Goal: Information Seeking & Learning: Learn about a topic

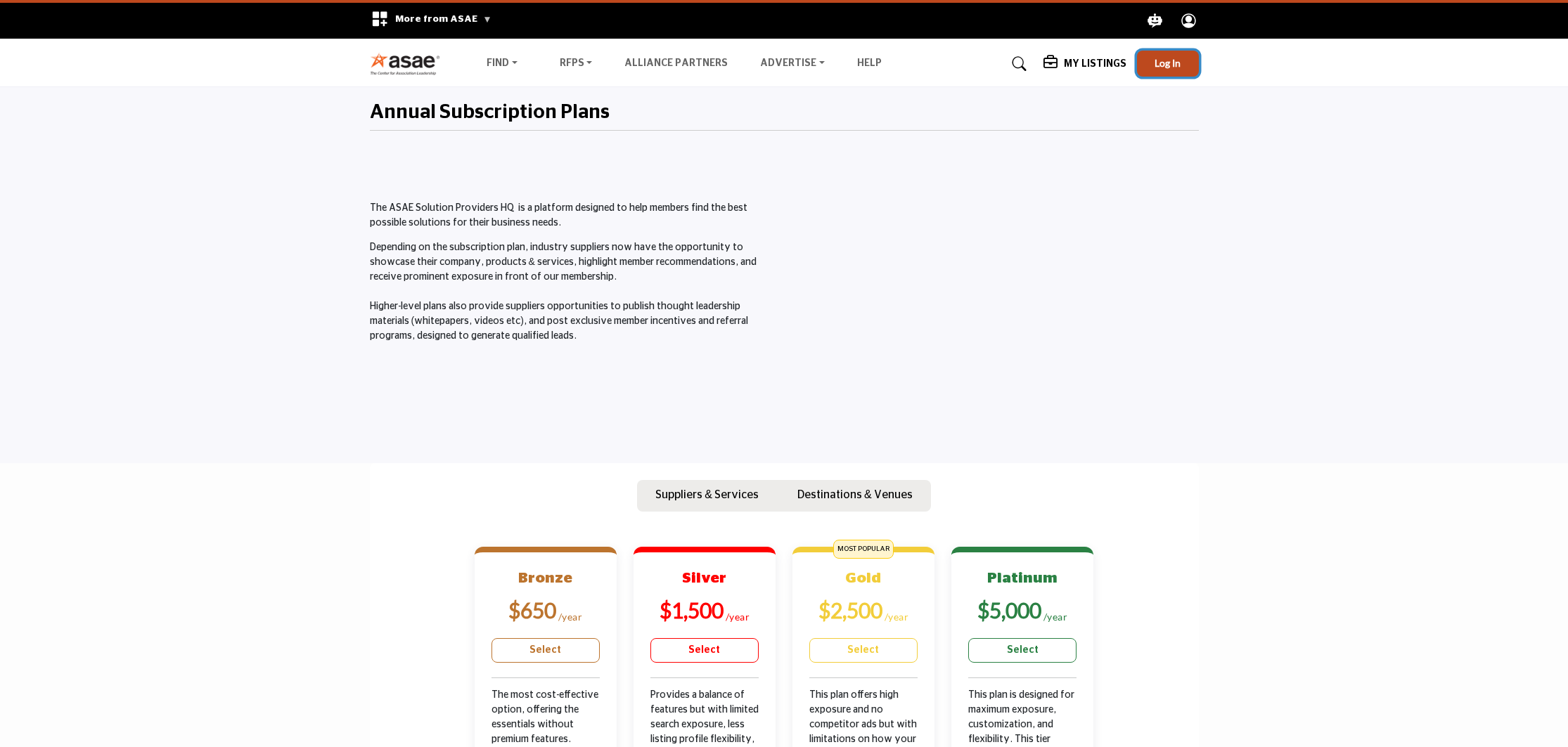
click at [1160, 62] on span "Log In" at bounding box center [1167, 63] width 26 height 12
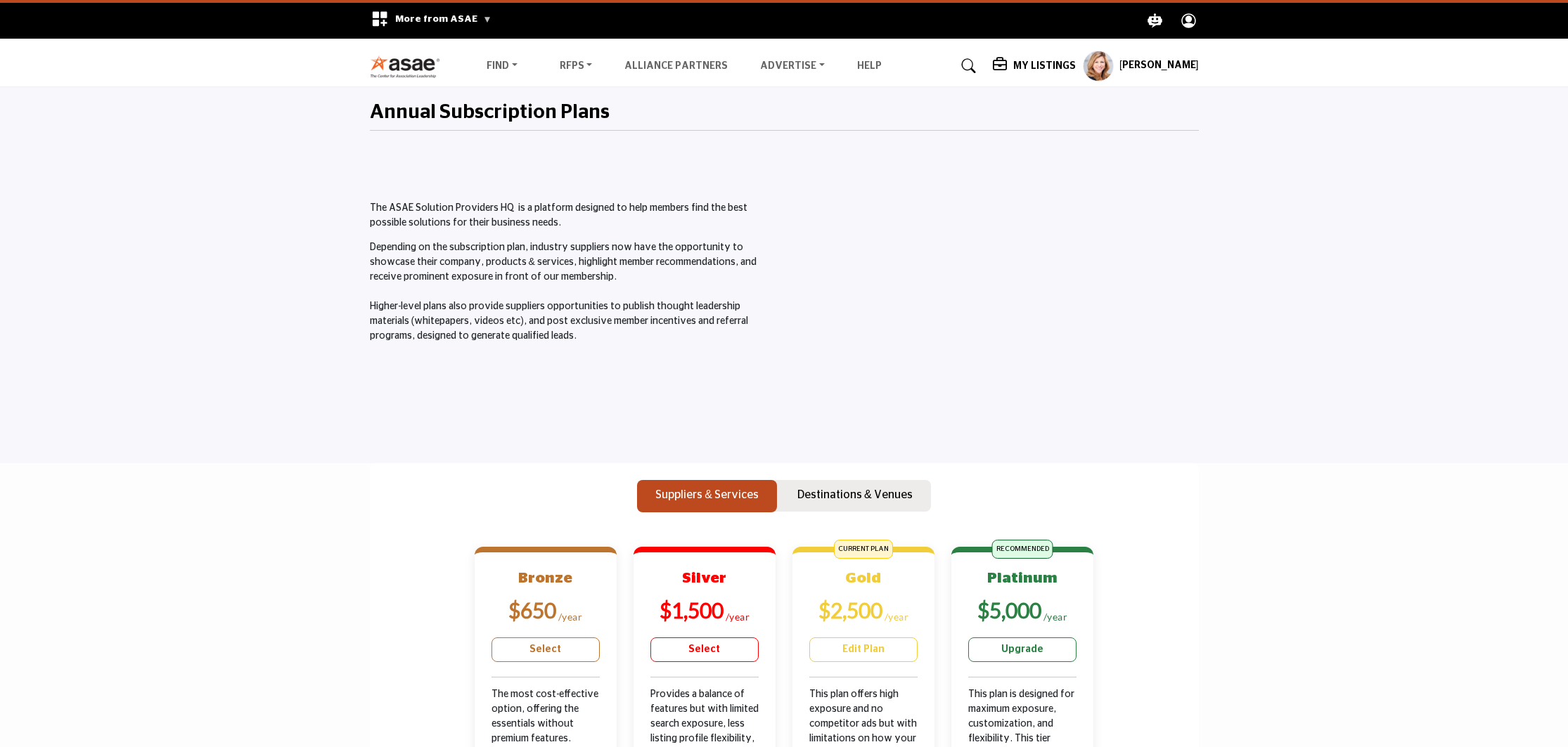
click at [1059, 69] on h5 "My Listings" at bounding box center [1044, 66] width 63 height 13
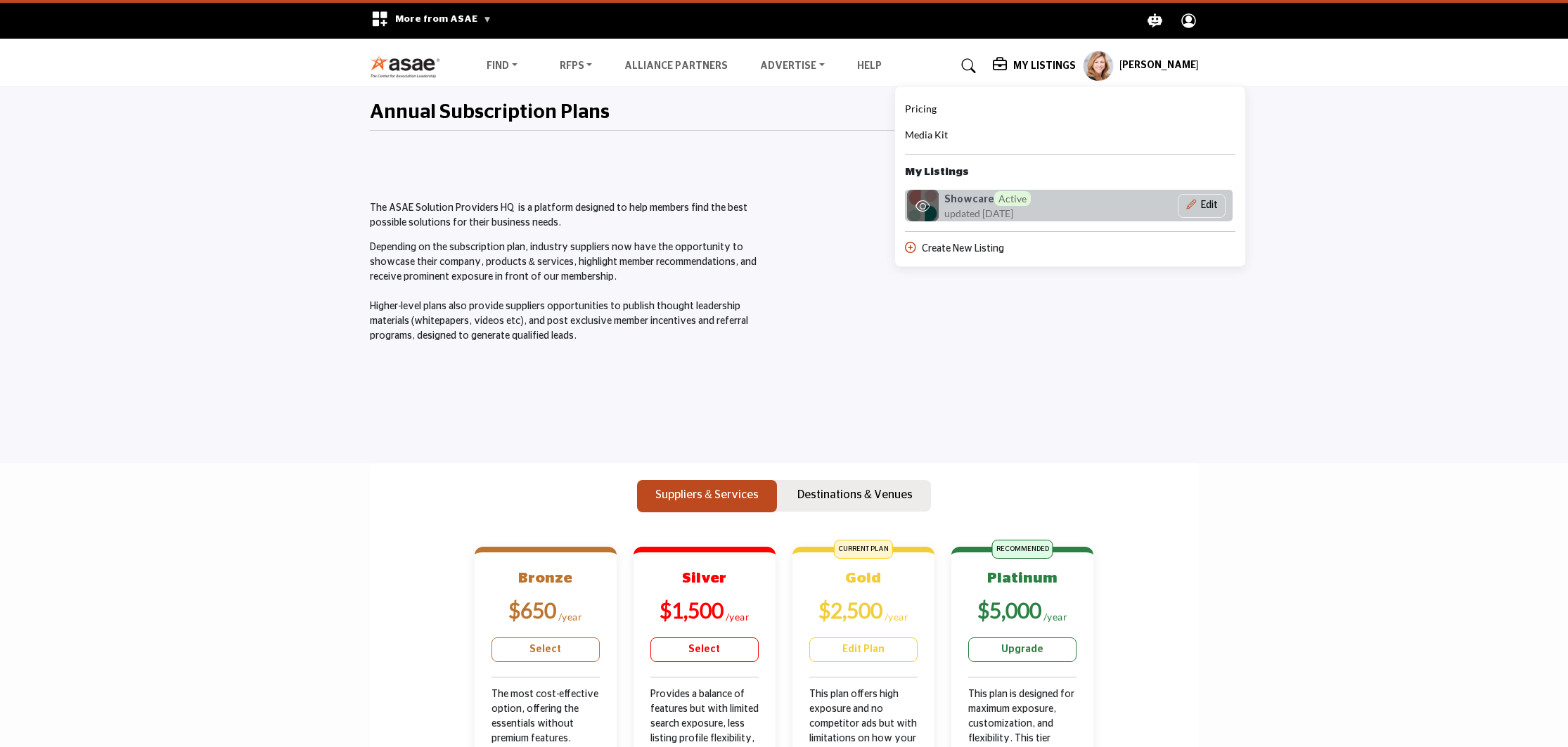
click at [960, 203] on h6 "Showcare Active" at bounding box center [987, 198] width 86 height 15
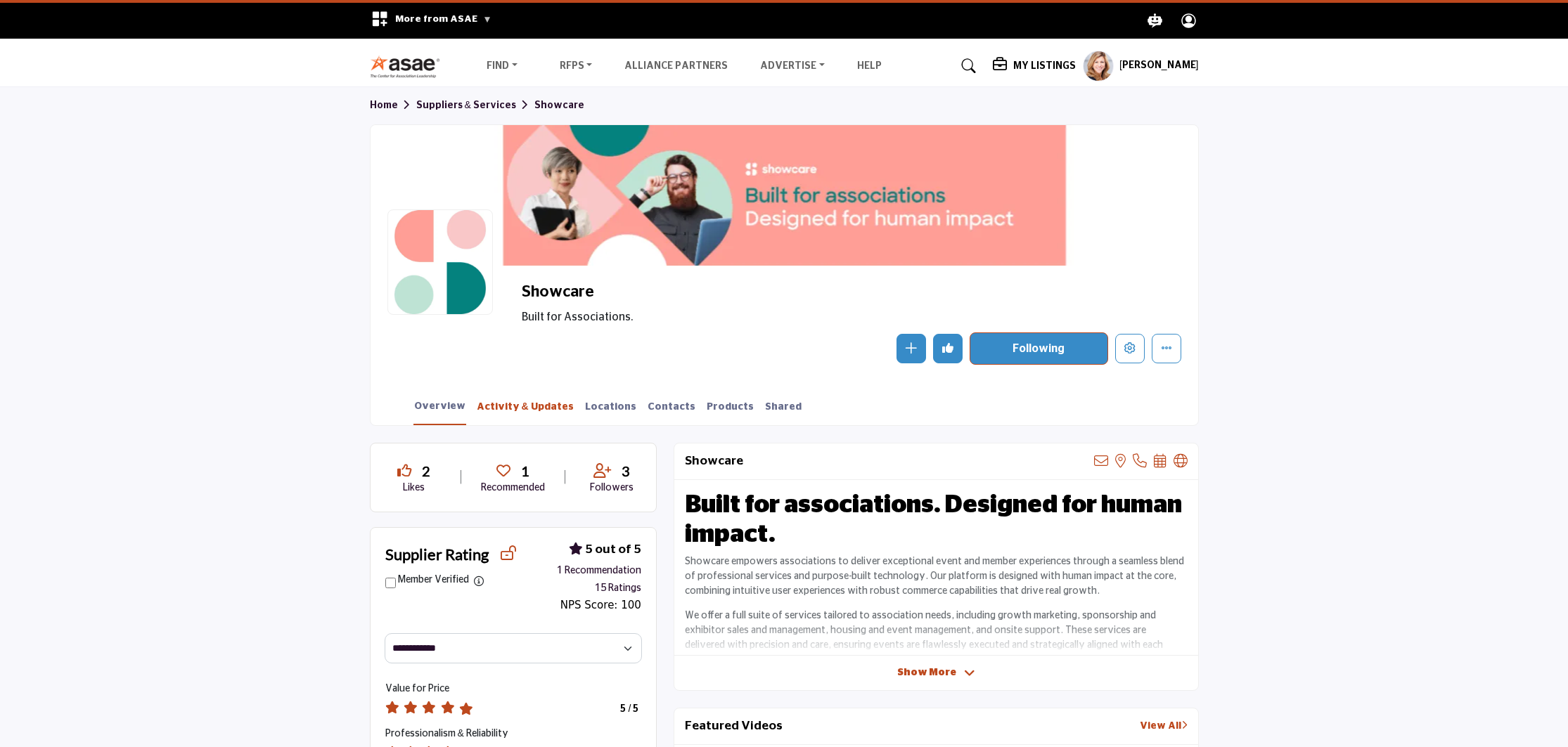
click at [520, 405] on link "Activity & Updates" at bounding box center [524, 411] width 98 height 24
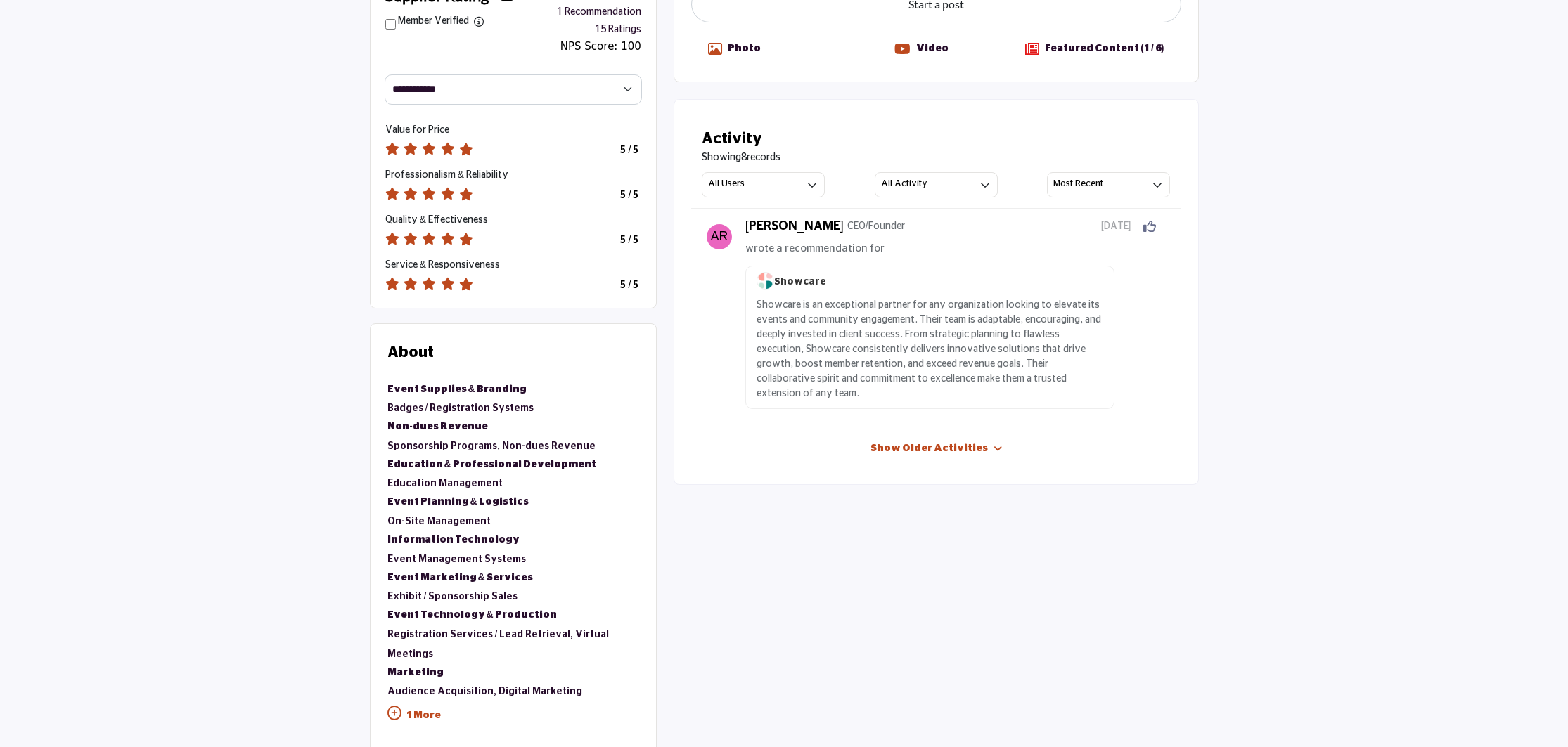
scroll to position [482, 0]
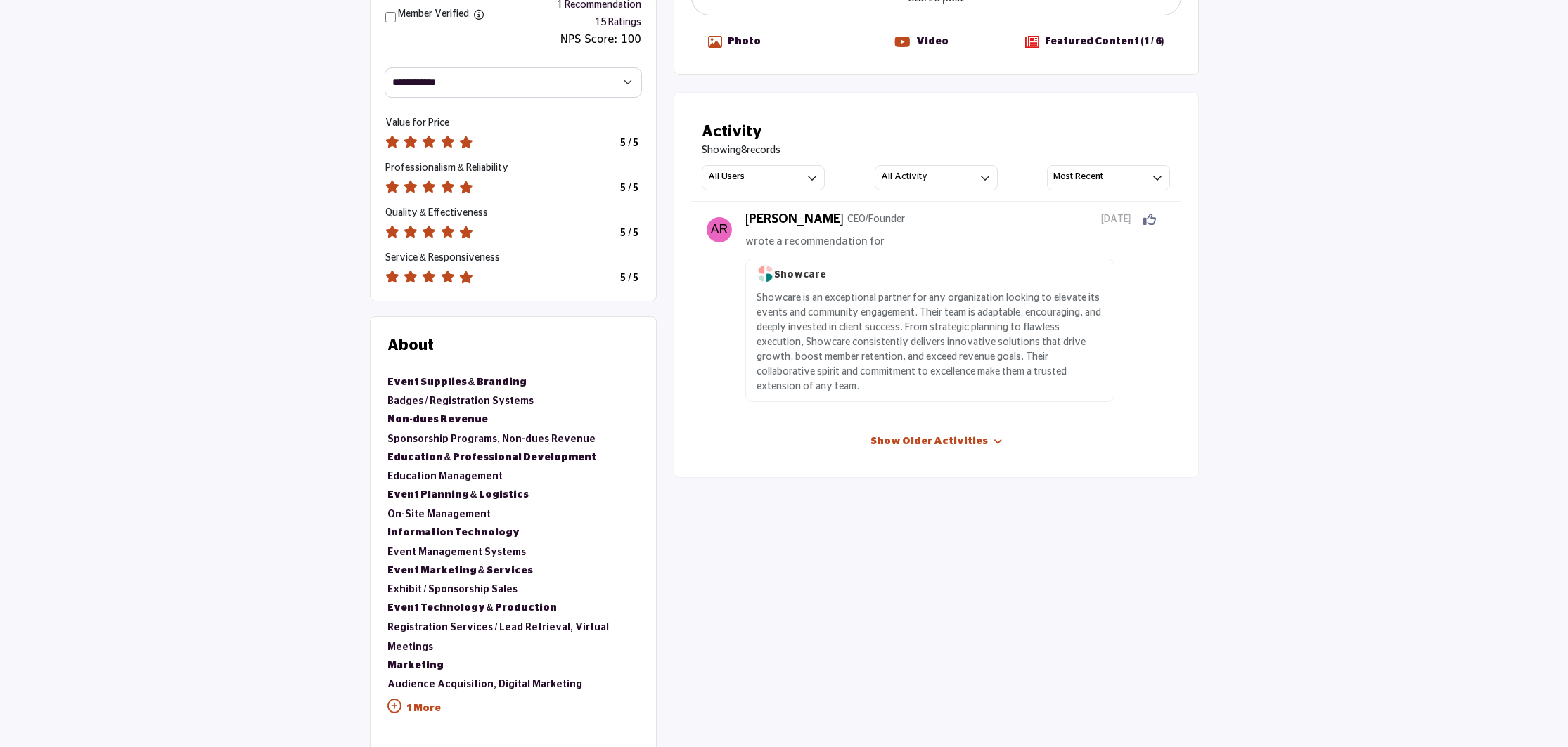
click at [1149, 219] on icon at bounding box center [1149, 219] width 13 height 13
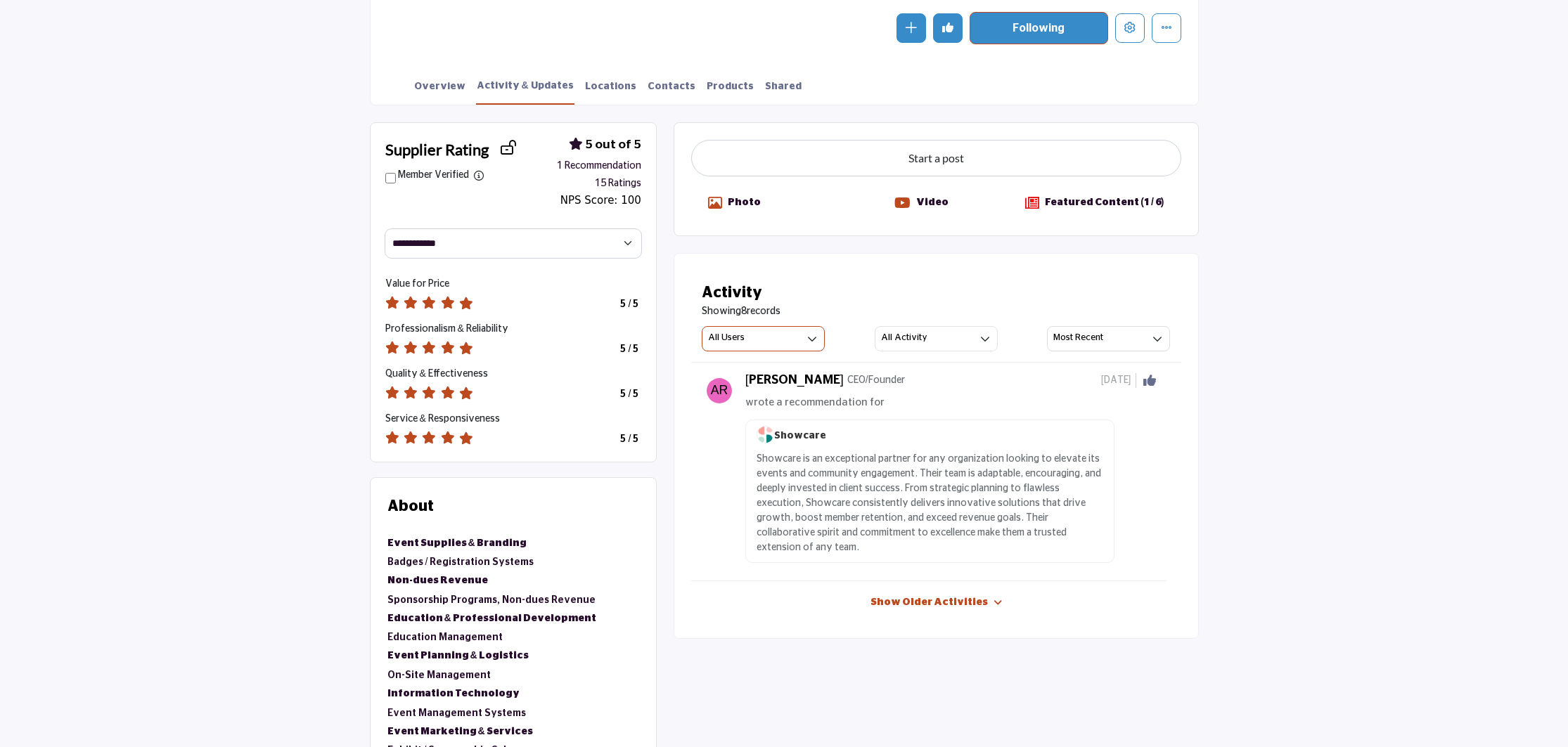
scroll to position [381, 0]
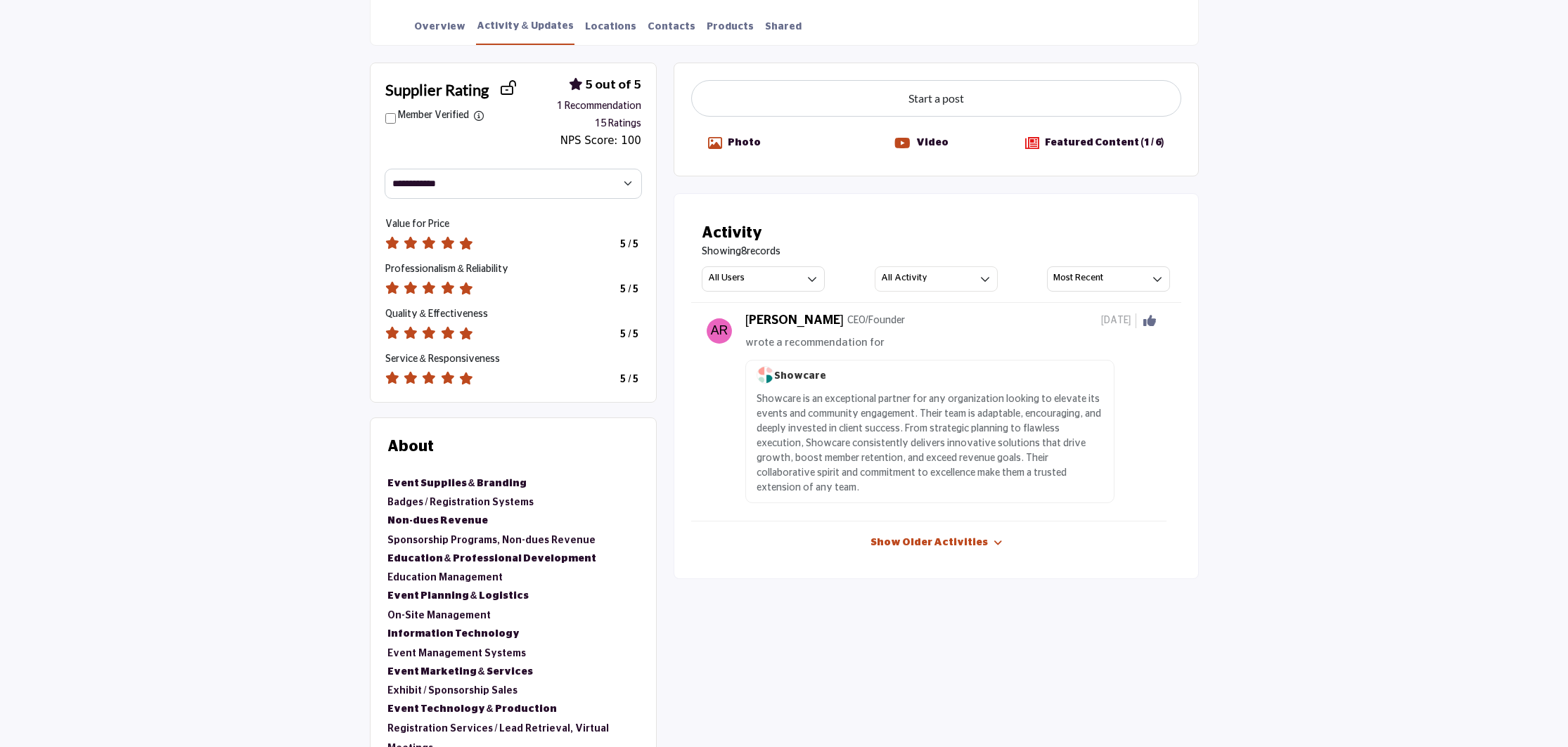
click at [929, 536] on link "Show Older Activities" at bounding box center [929, 543] width 117 height 14
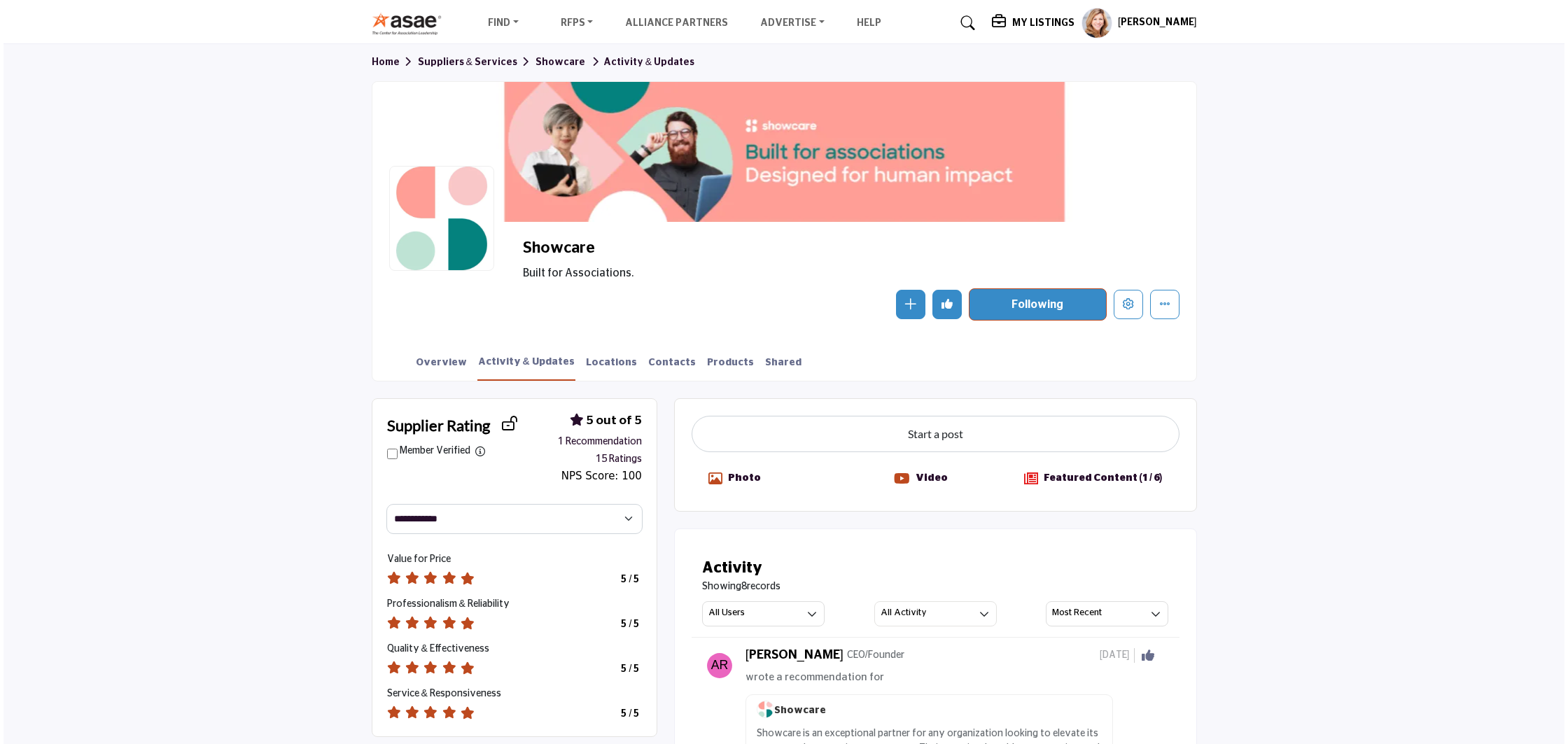
scroll to position [0, 0]
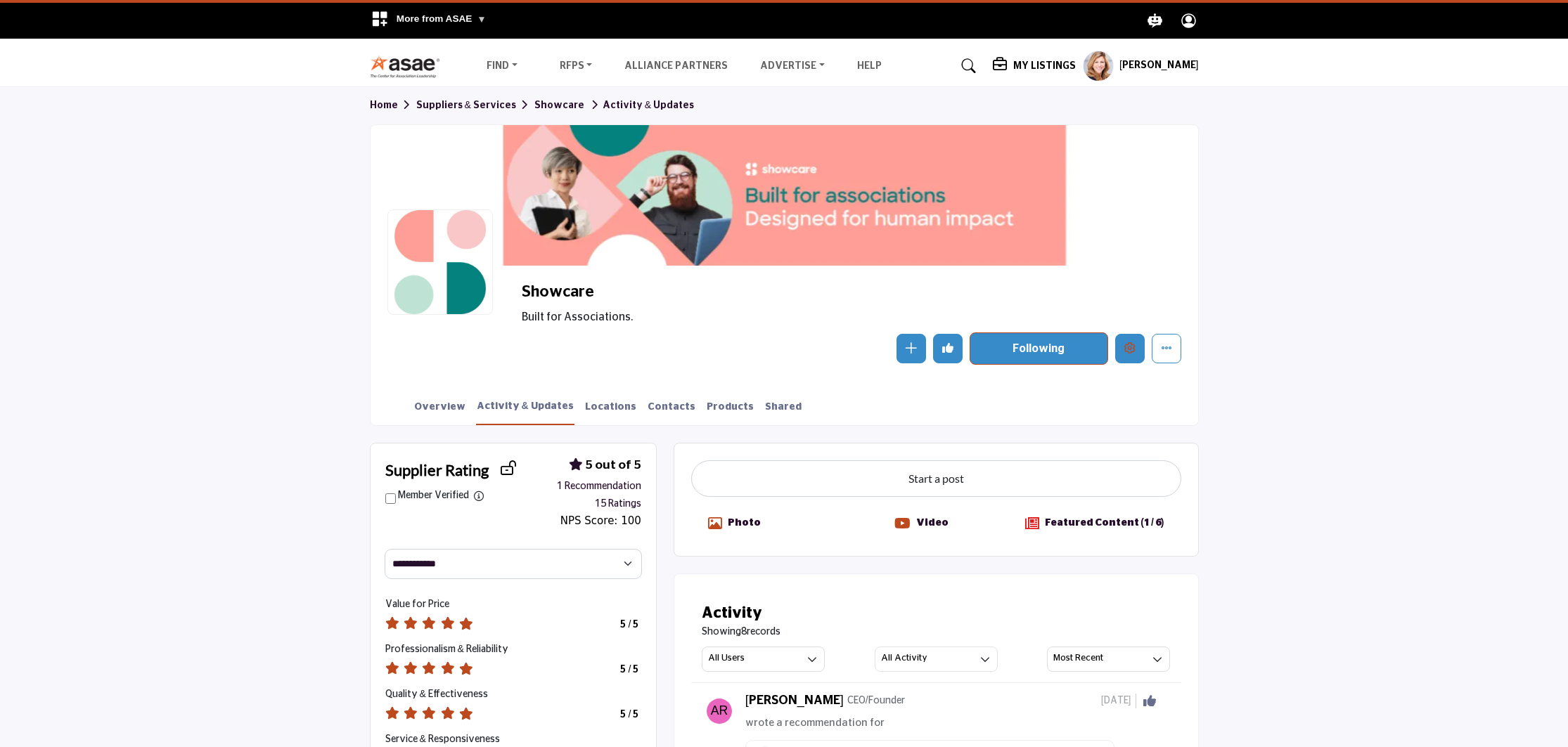
click at [1142, 353] on button "Edit company" at bounding box center [1130, 349] width 30 height 29
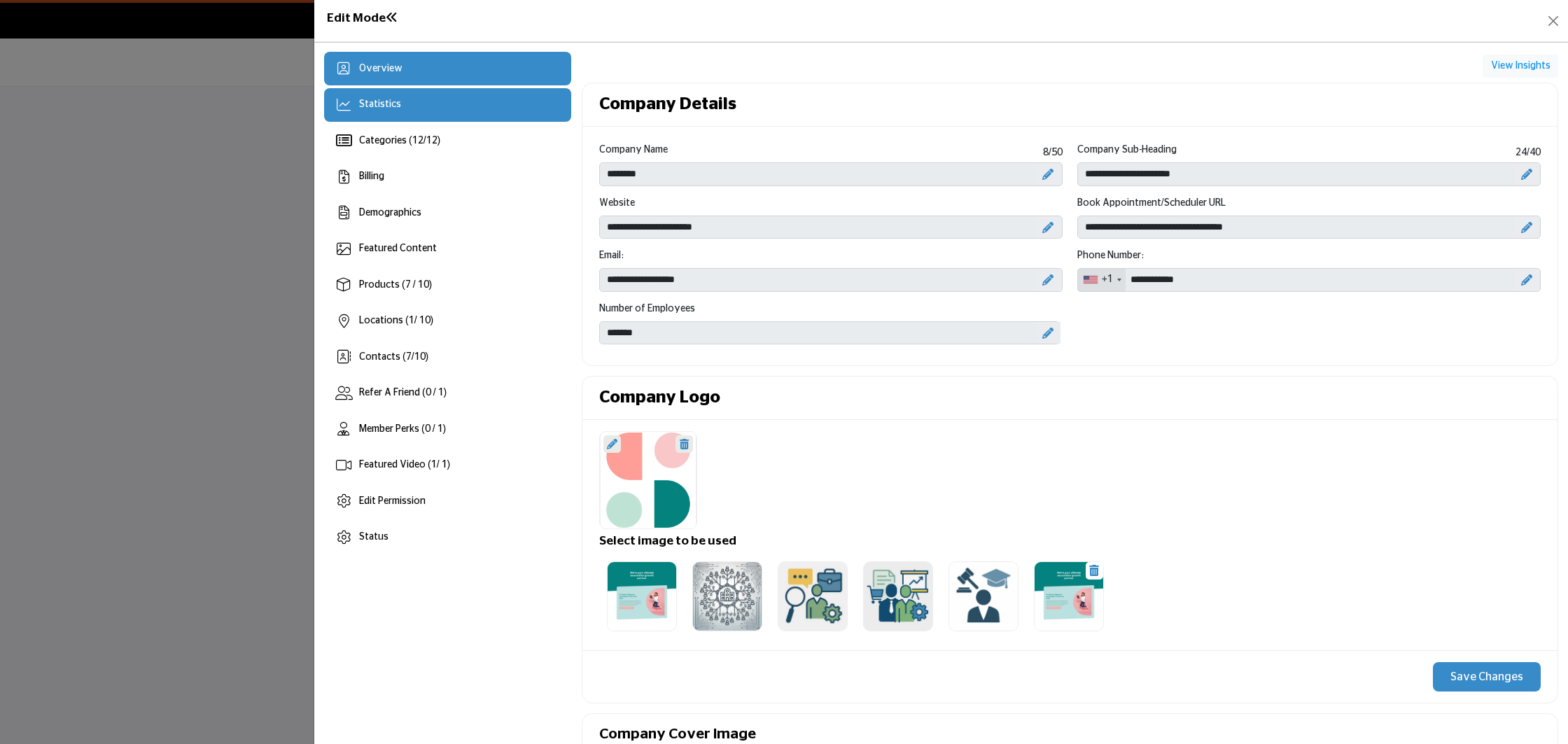
click at [441, 104] on div "Statistics" at bounding box center [447, 105] width 247 height 34
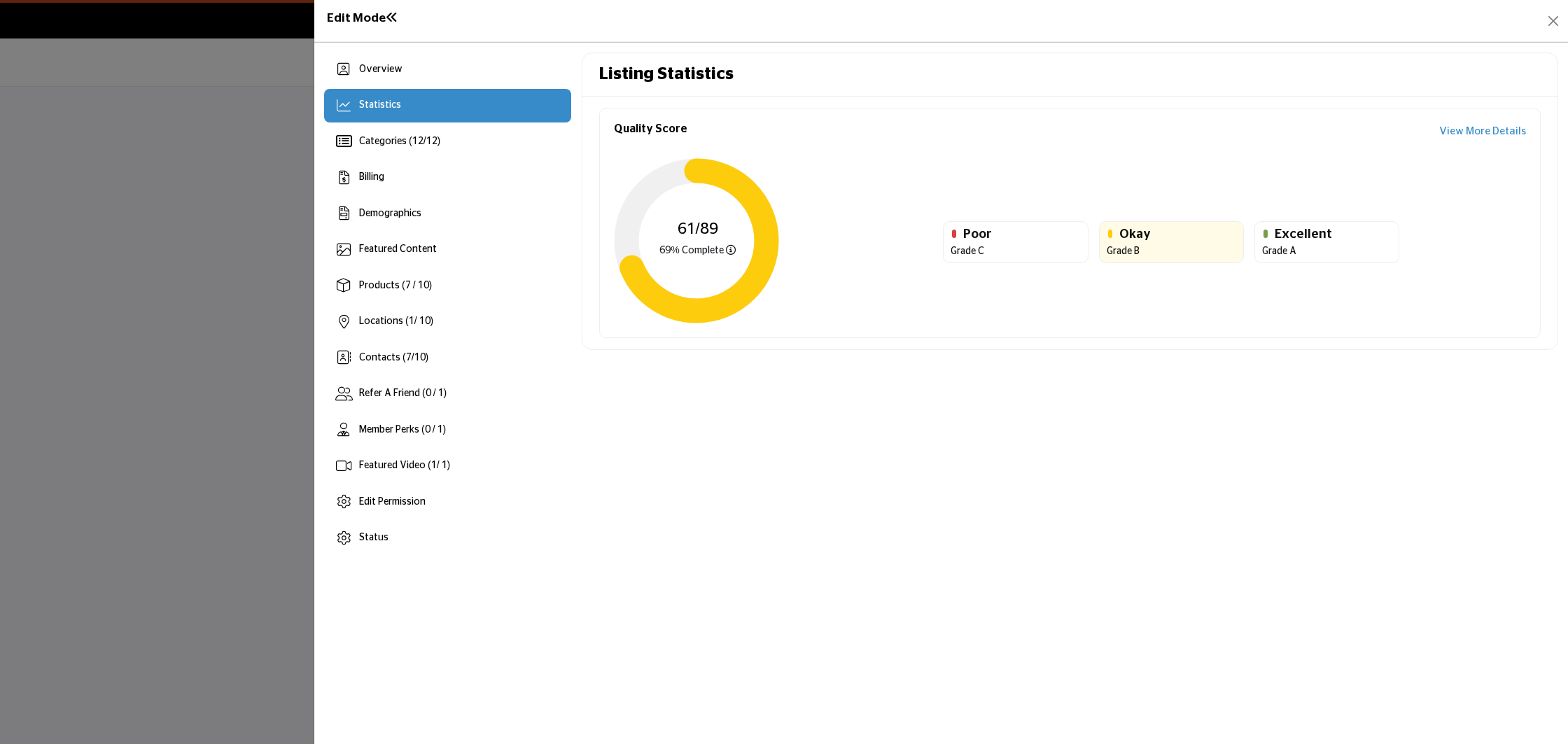
click at [1472, 132] on link "View More Details" at bounding box center [1483, 132] width 87 height 16
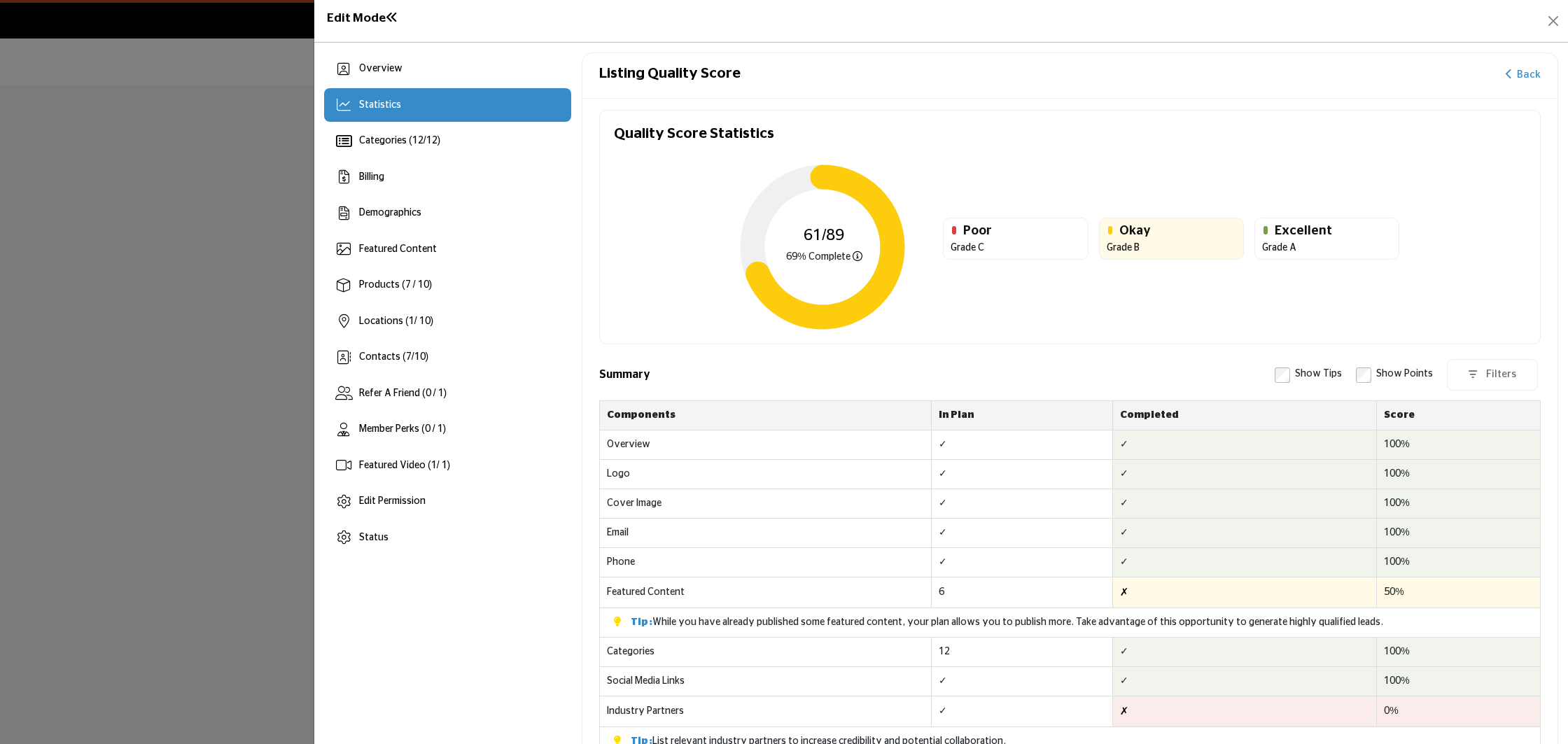
click at [1522, 76] on link "Back" at bounding box center [1523, 76] width 35 height 16
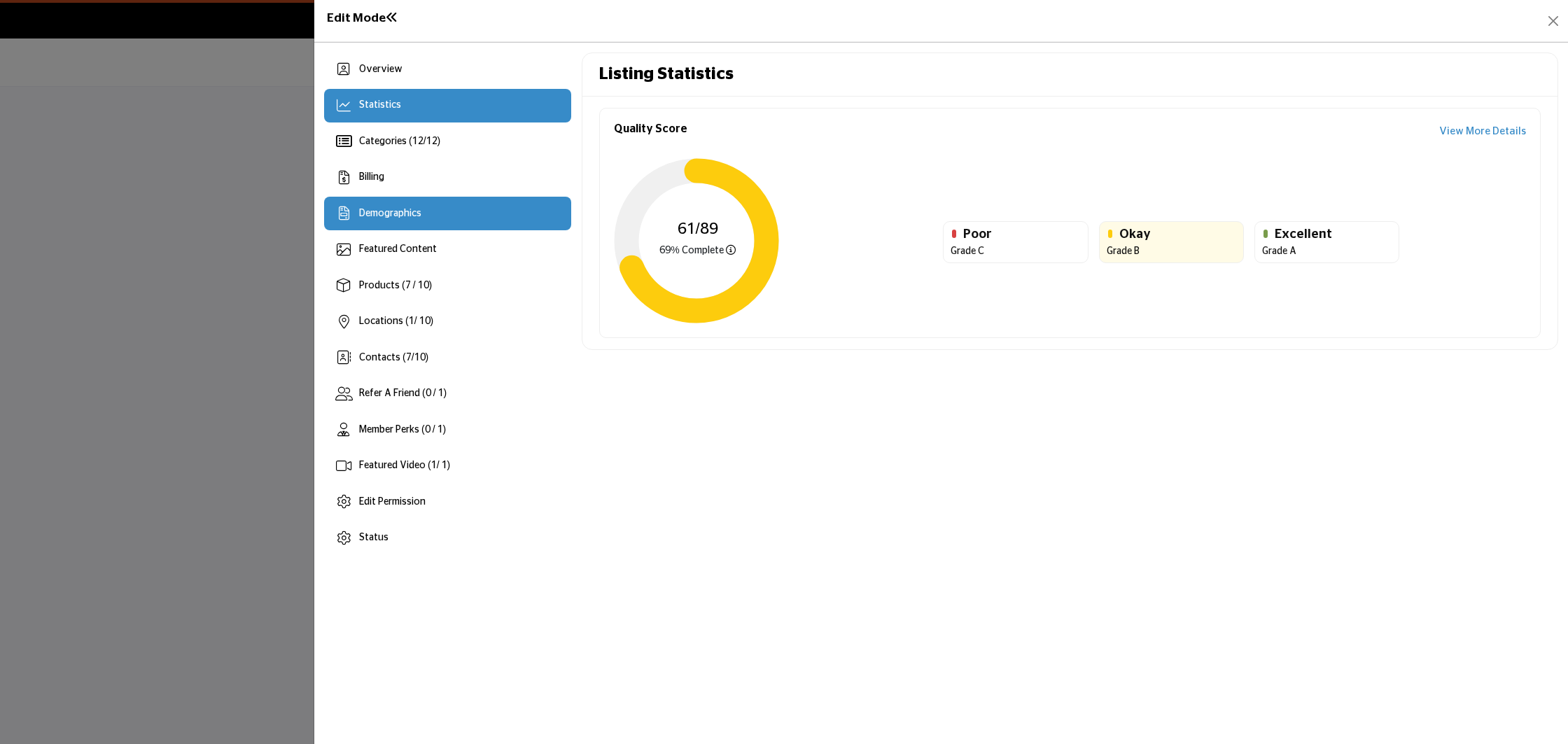
click at [386, 209] on span "Demographics" at bounding box center [390, 213] width 62 height 10
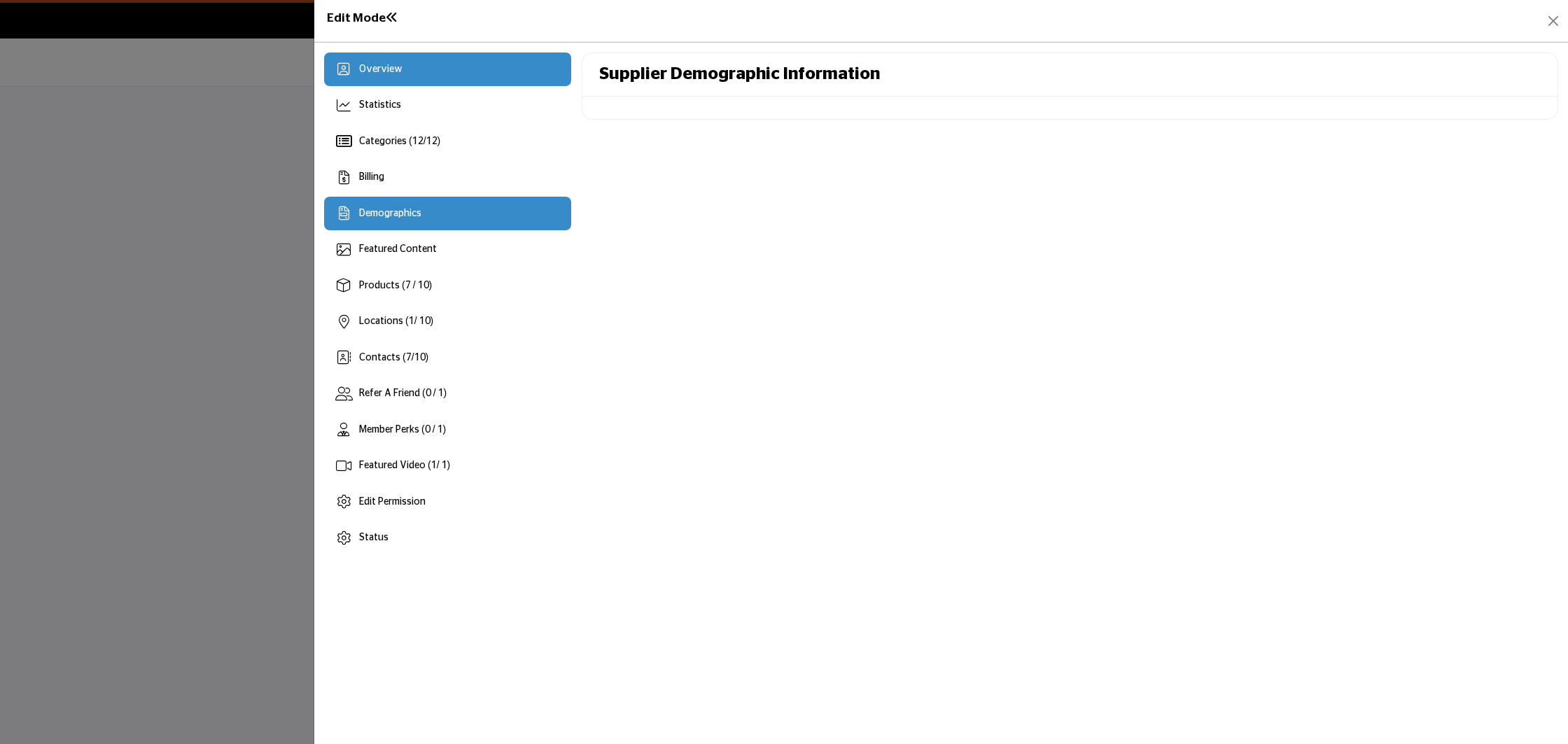
click at [414, 74] on div "Overview" at bounding box center [447, 69] width 247 height 34
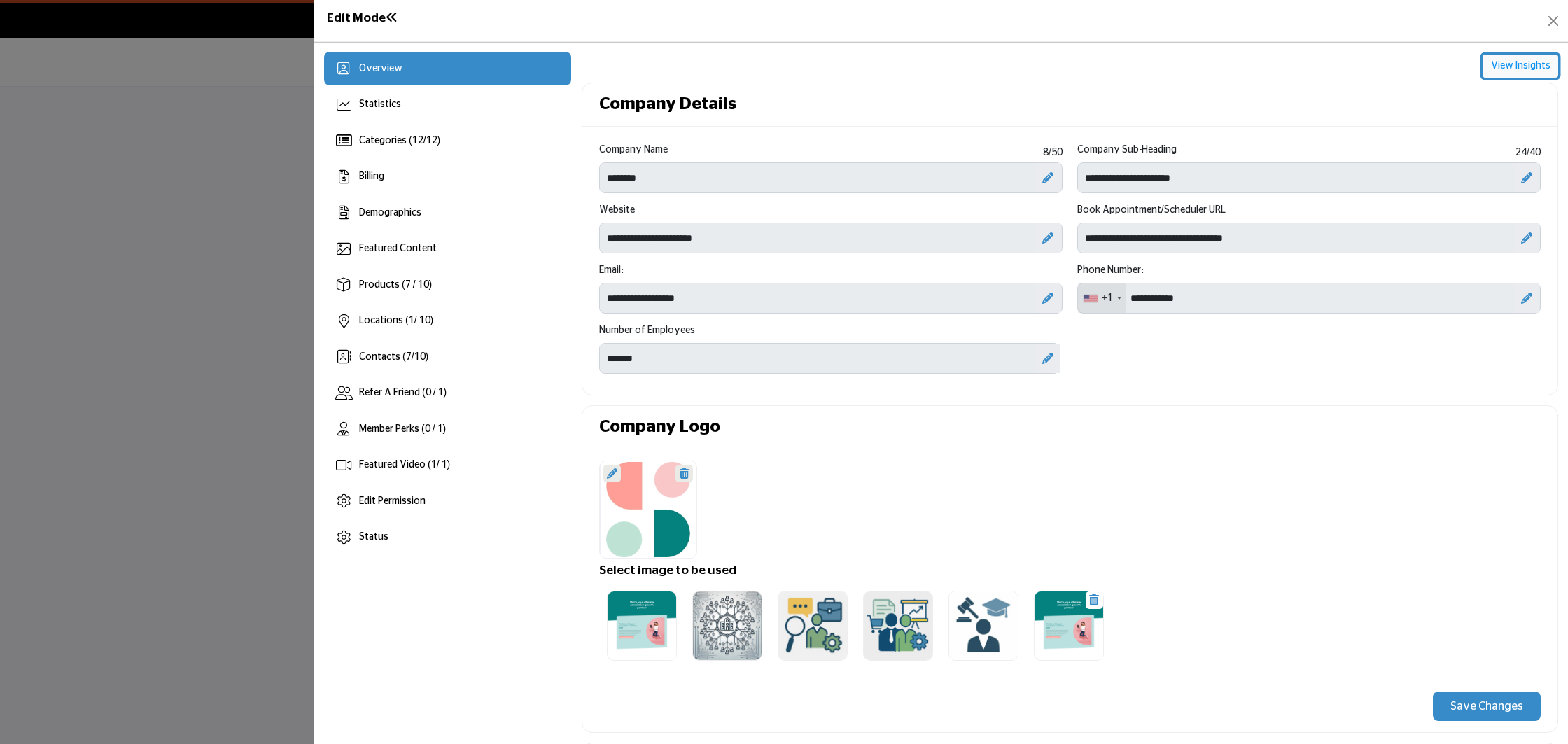
click at [1495, 65] on button "View Insights" at bounding box center [1520, 66] width 76 height 24
click at [364, 18] on h1 "Edit Mode" at bounding box center [362, 18] width 71 height 15
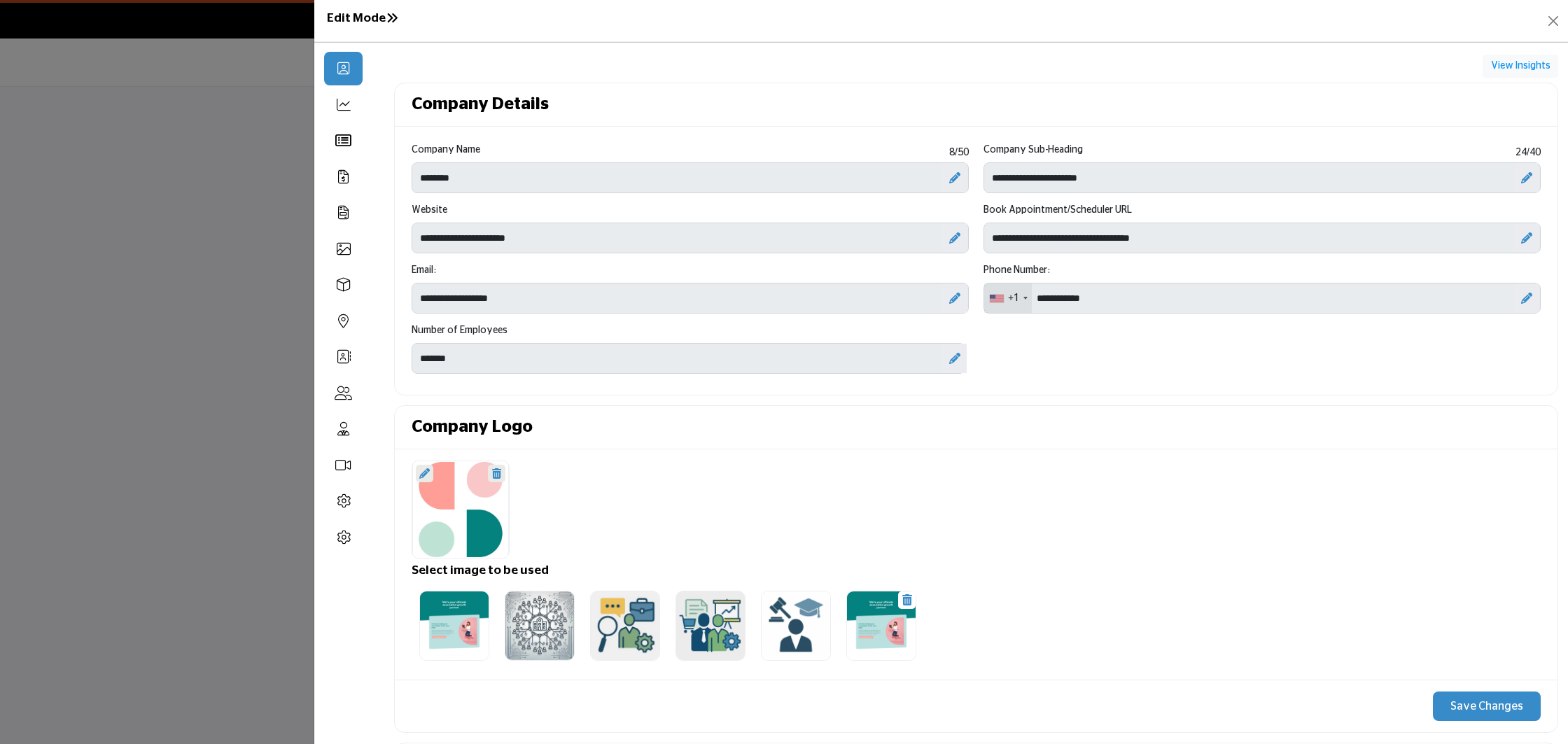
click at [364, 18] on h1 "Edit Mode" at bounding box center [362, 18] width 71 height 15
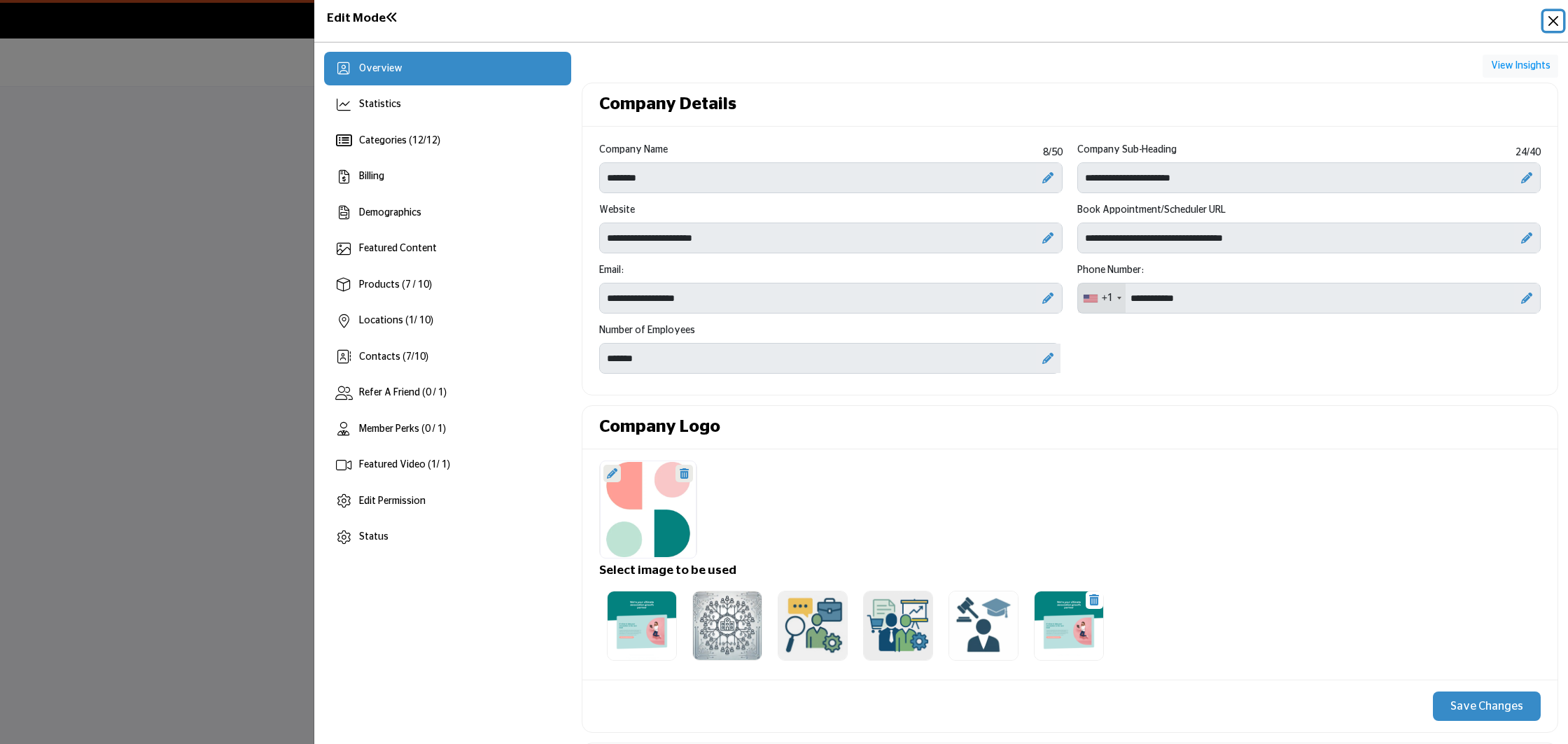
click at [1553, 24] on button "Close" at bounding box center [1553, 21] width 20 height 20
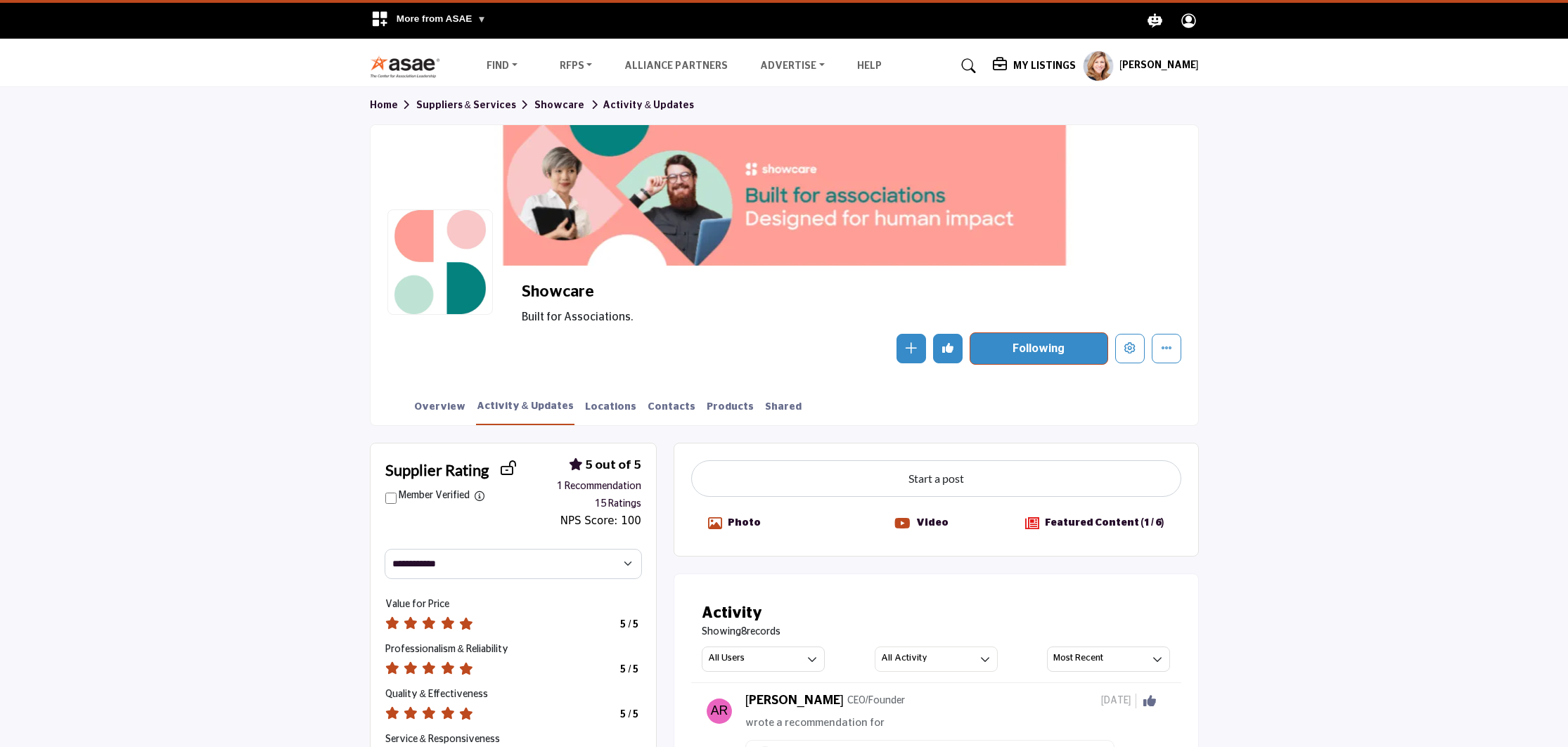
click at [608, 314] on span "Built for Associations." at bounding box center [746, 316] width 450 height 17
click at [459, 23] on span "More from ASAE" at bounding box center [442, 18] width 90 height 10
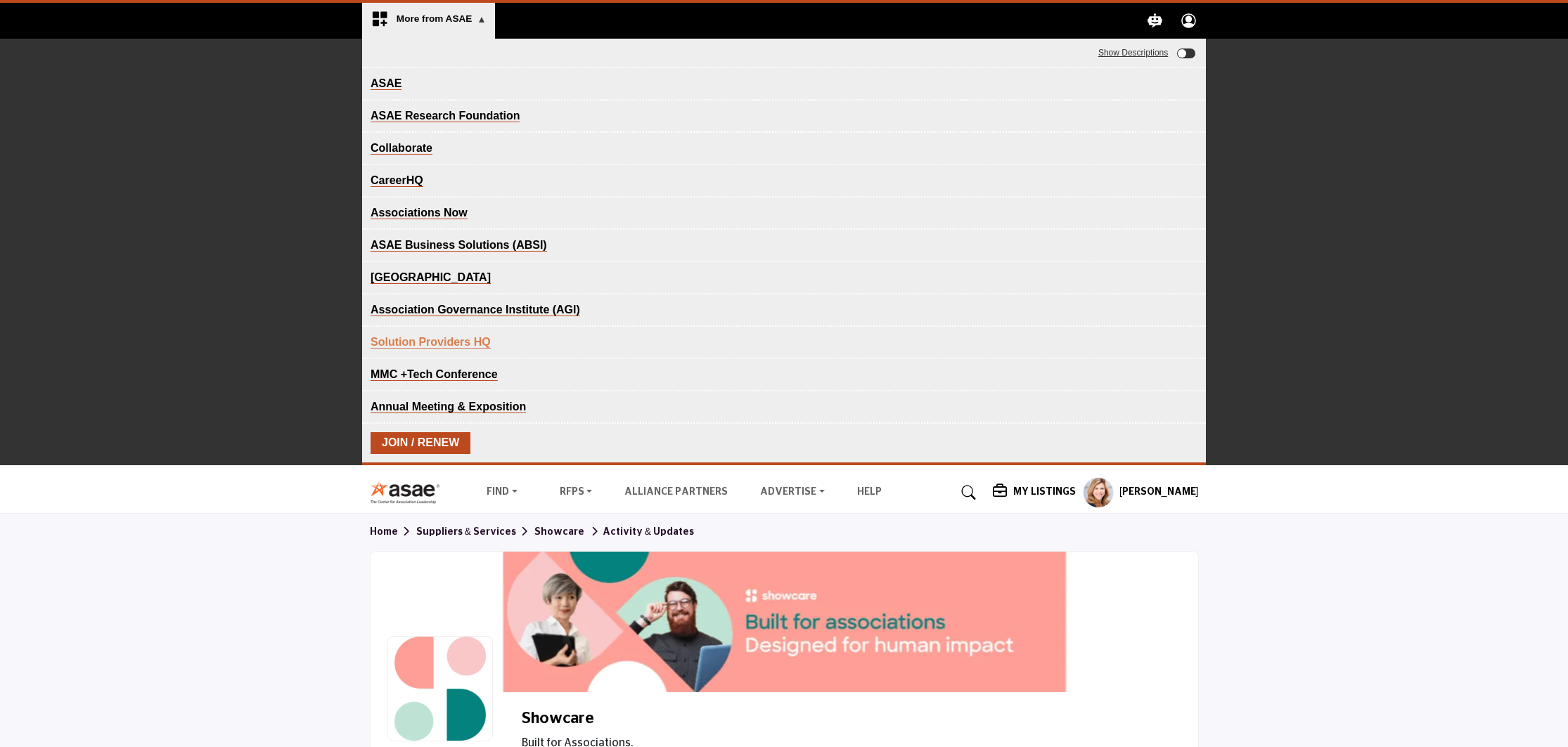
click at [378, 83] on link "ASAE" at bounding box center [386, 83] width 31 height 13
click at [1422, 274] on div "ASAE The Center for Association Excellence ASAE Research Foundation Advancing k…" at bounding box center [784, 251] width 1568 height 426
click at [321, 583] on section "Home Suppliers & Services Showcare Activity & Updates Showcare Built for Associ…" at bounding box center [784, 683] width 1568 height 338
click at [573, 490] on link "RFPs" at bounding box center [575, 493] width 52 height 20
click at [592, 515] on link "View RFPs" at bounding box center [617, 520] width 118 height 20
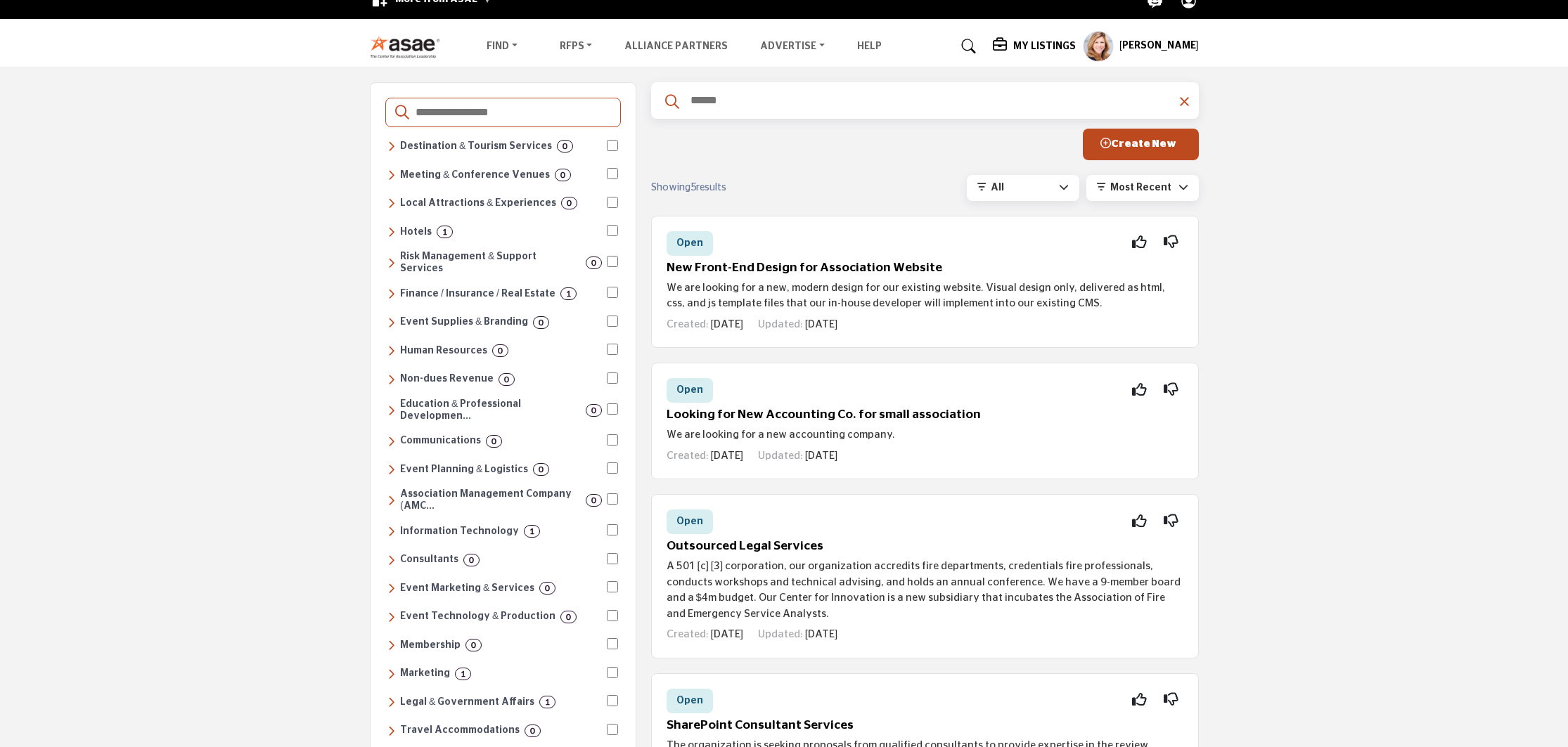
scroll to position [7, 0]
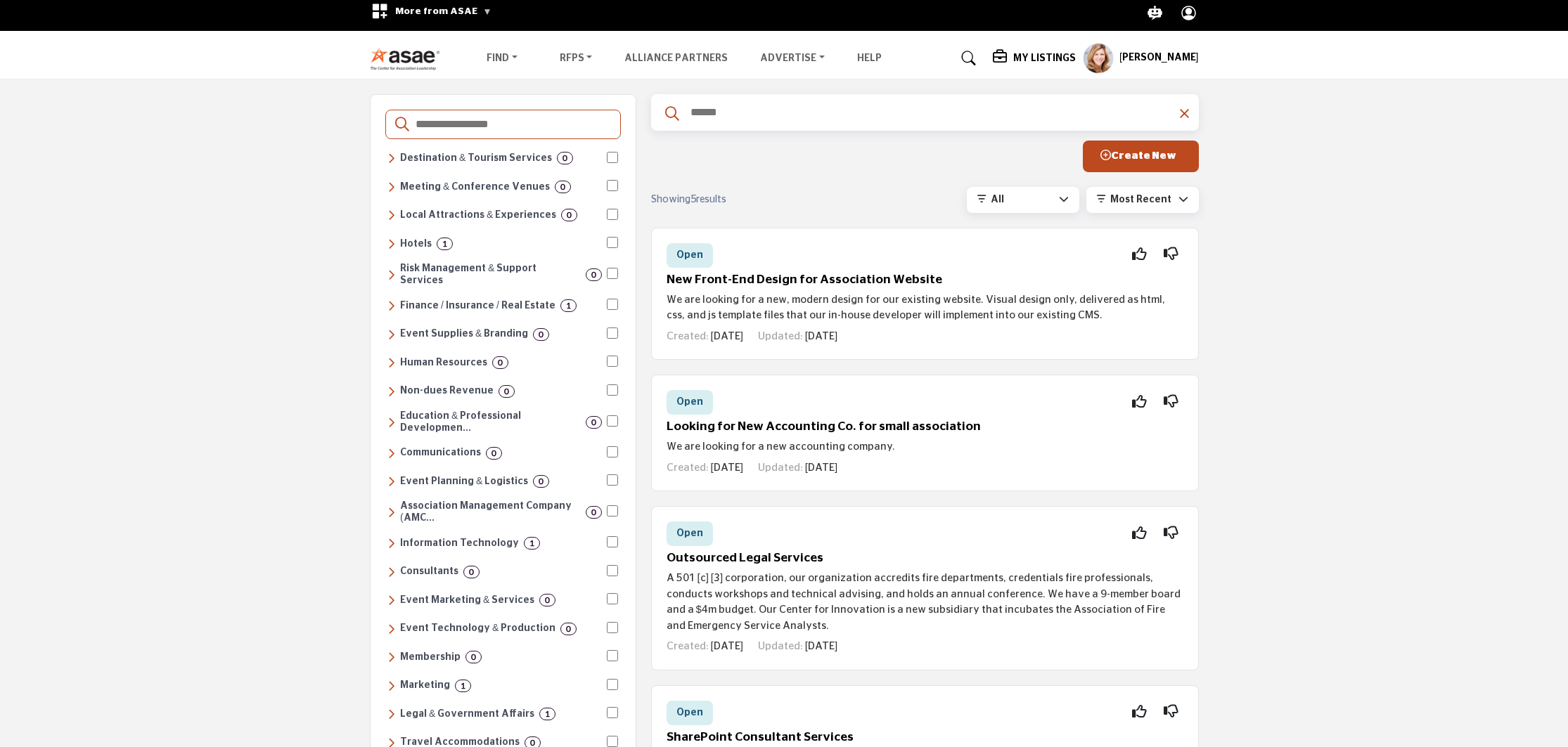
click at [417, 241] on h6 "Hotels" at bounding box center [415, 244] width 32 height 12
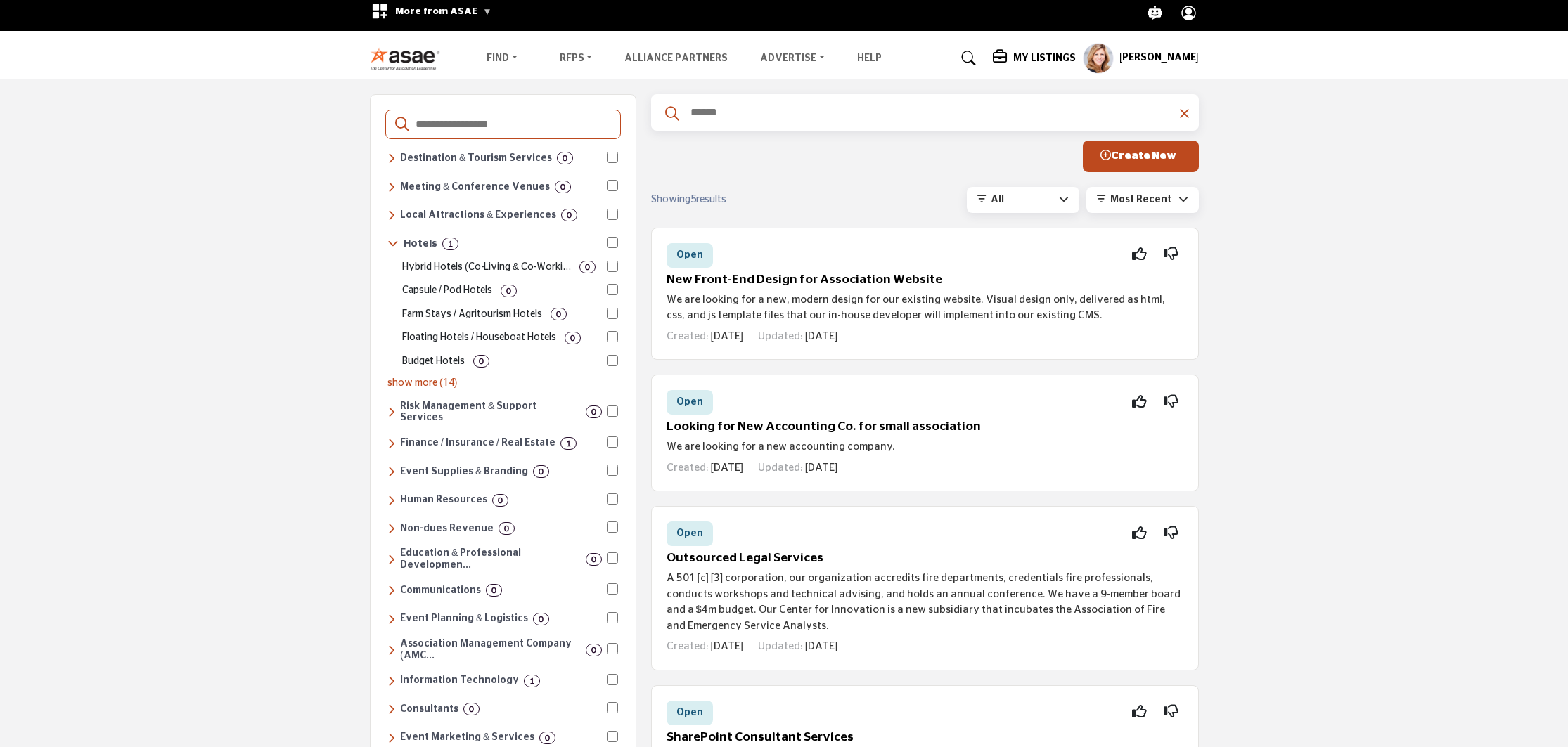
click at [429, 383] on p "show more (14)" at bounding box center [502, 383] width 231 height 15
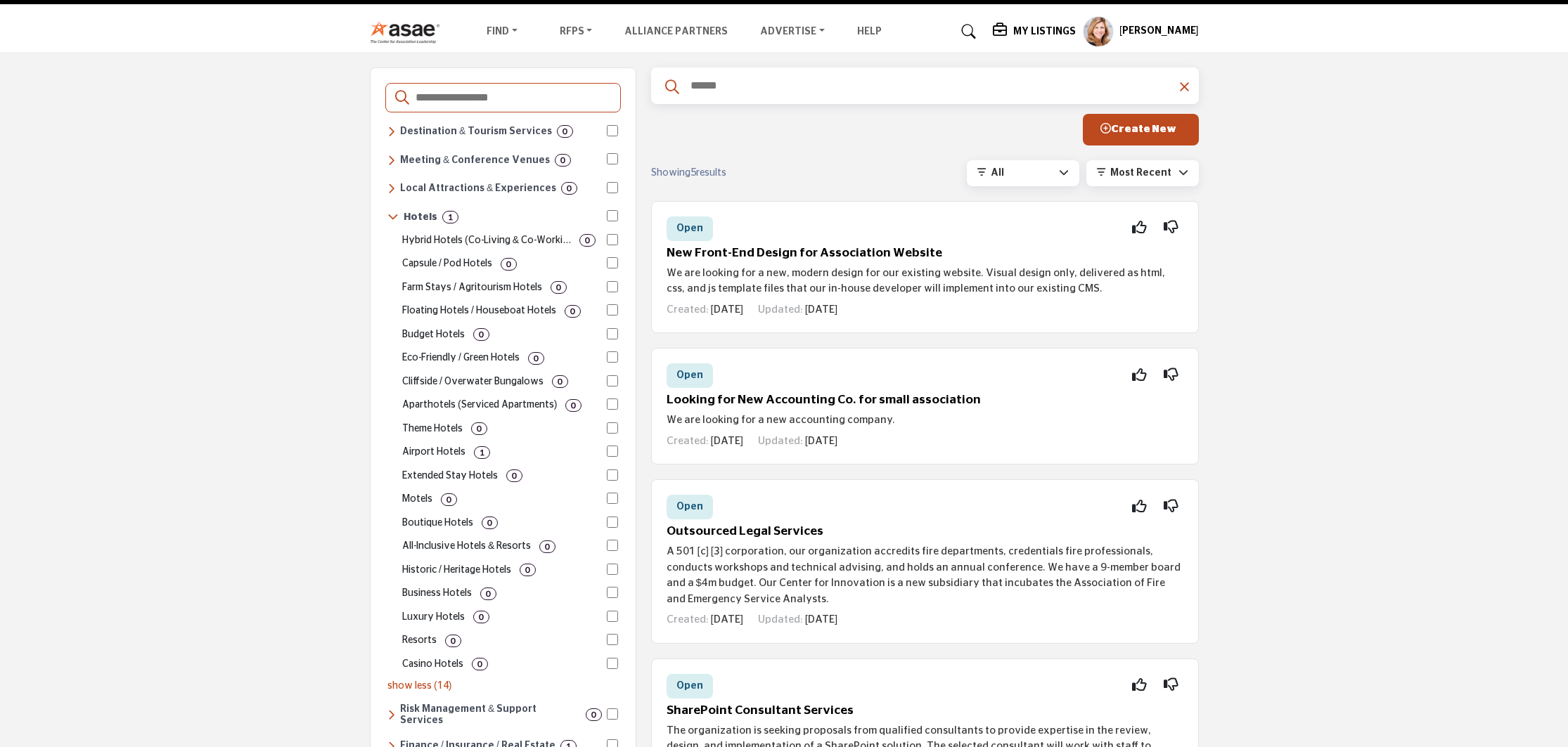
scroll to position [36, 0]
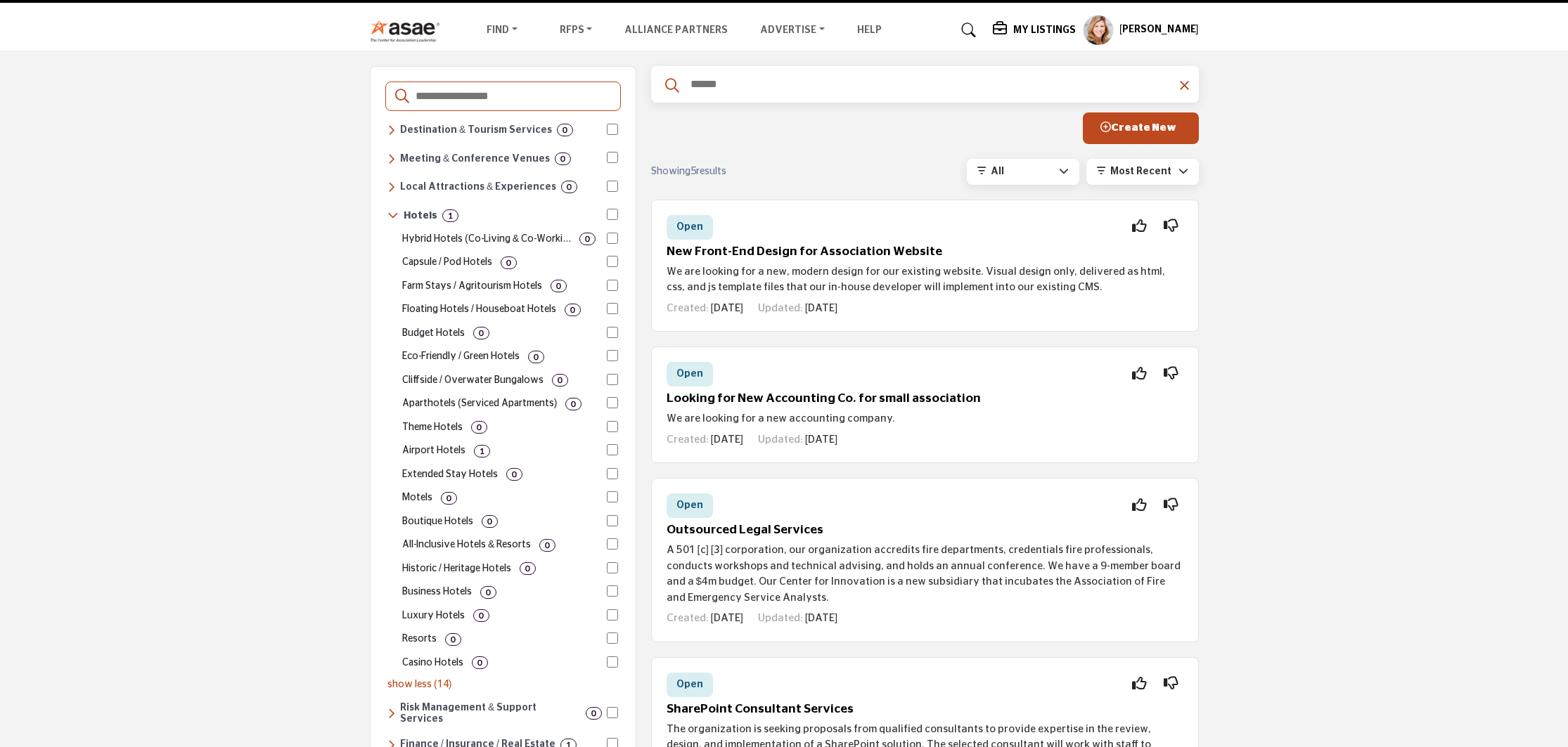
click at [436, 443] on p "Airport Hotels" at bounding box center [434, 451] width 63 height 15
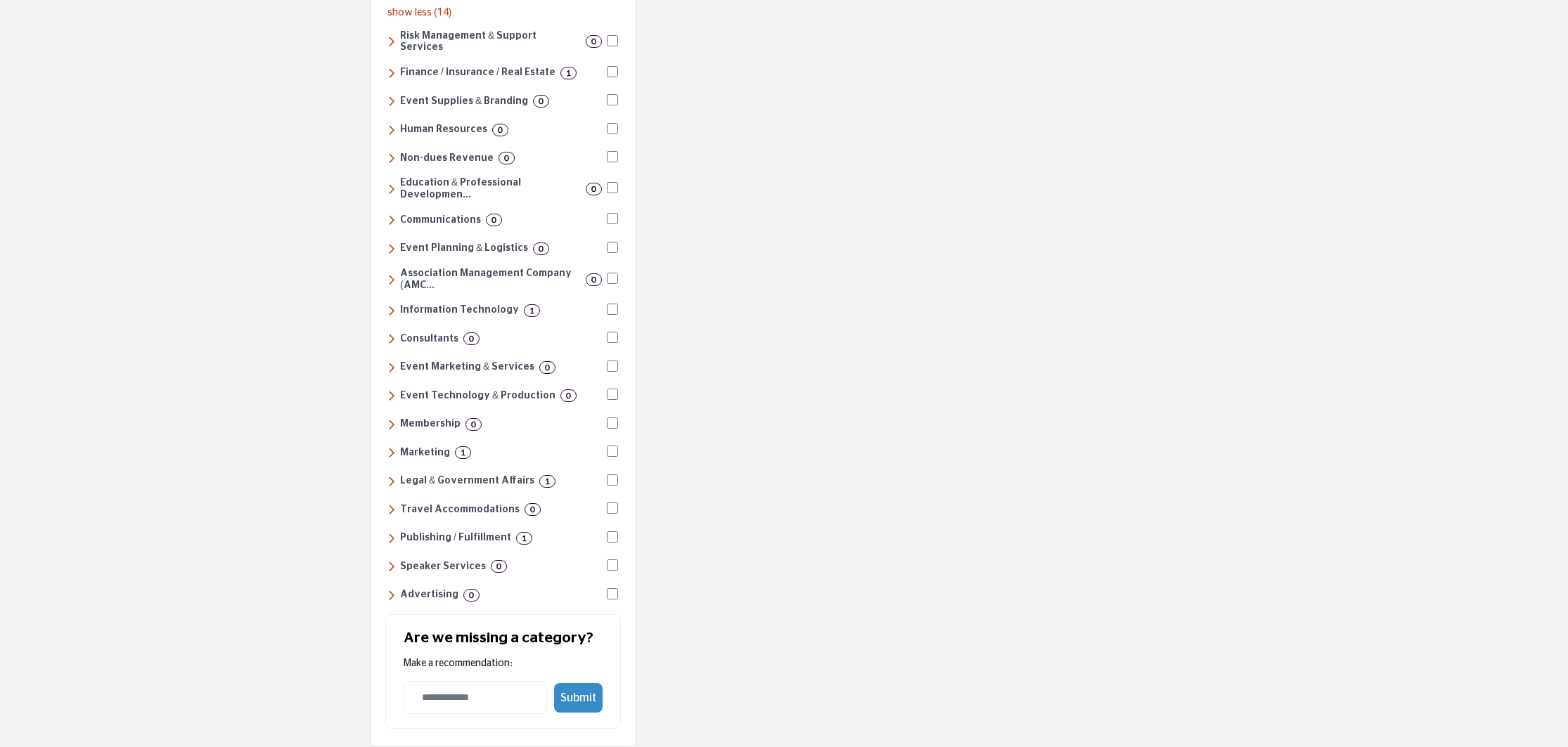
scroll to position [709, 0]
click at [442, 445] on h6 "Marketing" at bounding box center [425, 451] width 50 height 12
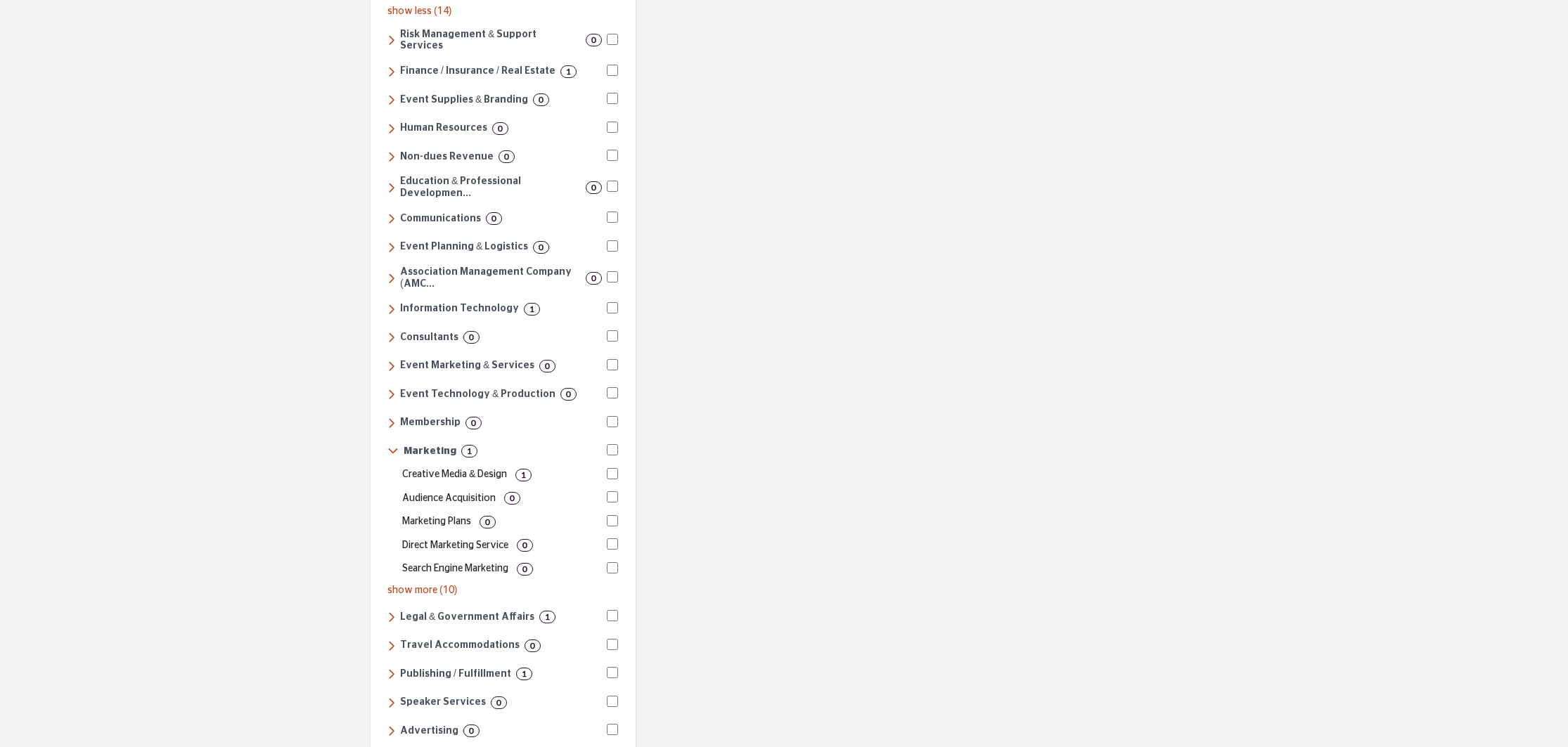
click at [448, 468] on p "Creative Media & Design" at bounding box center [454, 475] width 105 height 15
